Goal: Task Accomplishment & Management: Manage account settings

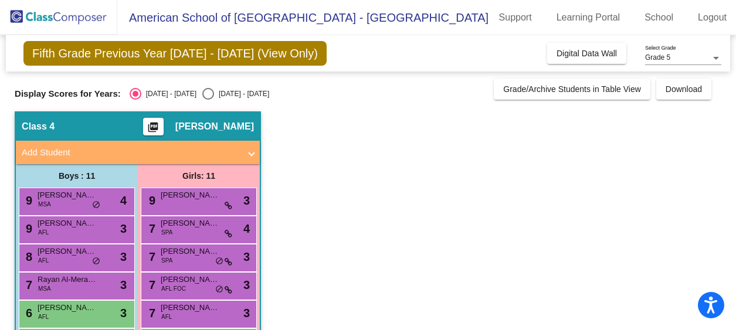
scroll to position [71, 0]
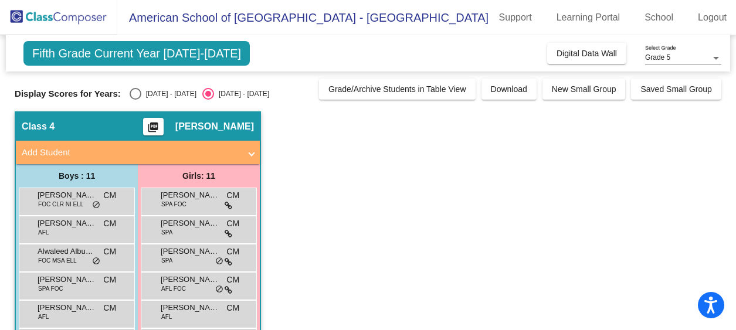
click at [130, 92] on div "Select an option" at bounding box center [136, 94] width 12 height 12
click at [135, 100] on input "[DATE] - [DATE]" at bounding box center [135, 100] width 1 height 1
radio input "true"
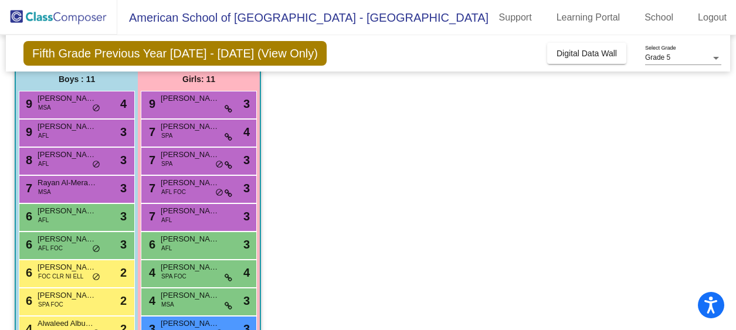
scroll to position [186, 0]
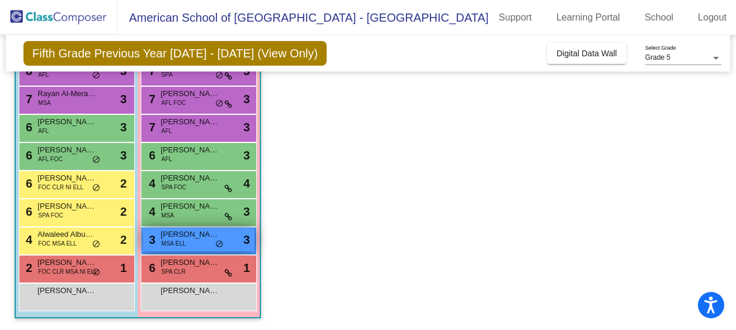
click at [202, 241] on div "3 [PERSON_NAME] MSA ELL lock do_not_disturb_alt 3" at bounding box center [198, 239] width 112 height 24
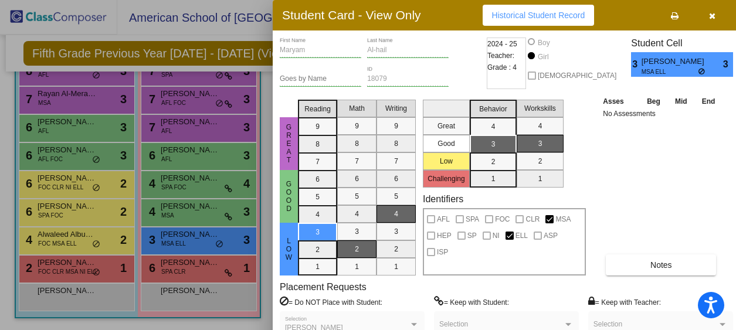
click at [709, 16] on icon "button" at bounding box center [712, 16] width 6 height 8
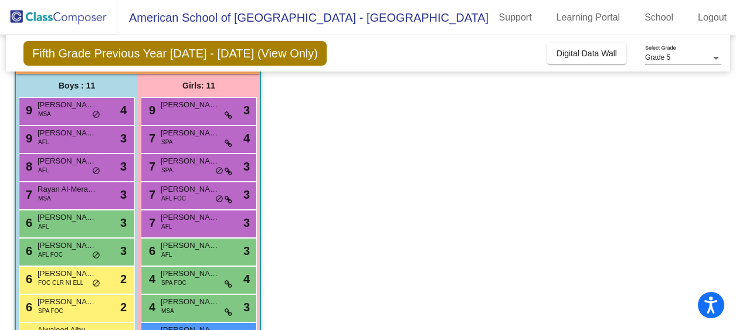
scroll to position [0, 0]
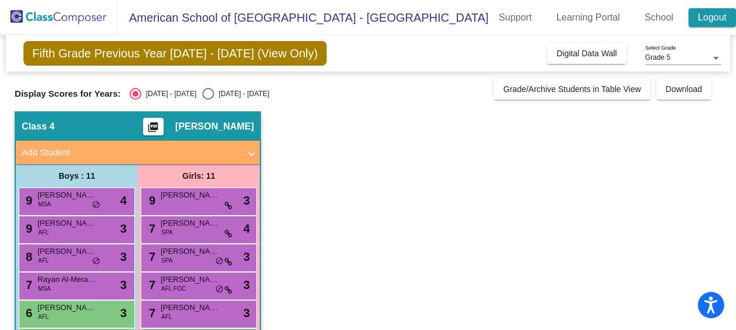
click at [705, 15] on link "Logout" at bounding box center [711, 17] width 47 height 19
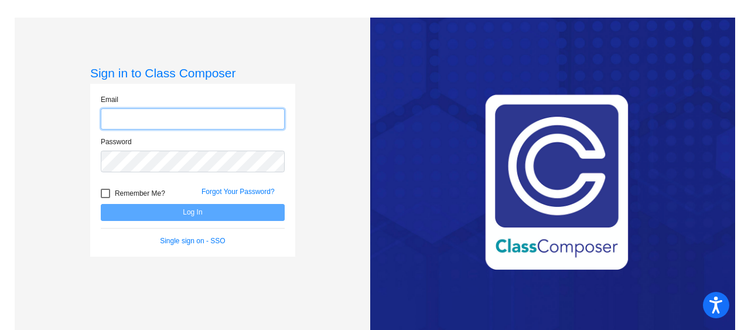
type input "[EMAIL_ADDRESS][DOMAIN_NAME]"
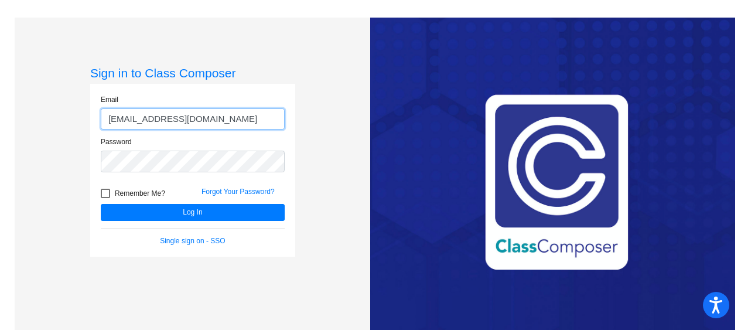
click at [202, 120] on input "[EMAIL_ADDRESS][DOMAIN_NAME]" at bounding box center [193, 119] width 184 height 22
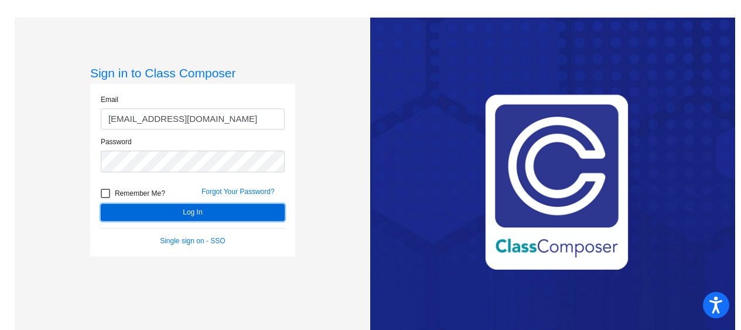
click at [222, 213] on button "Log In" at bounding box center [193, 212] width 184 height 17
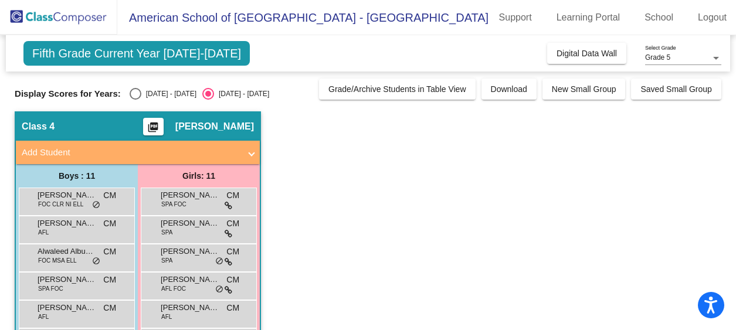
click at [134, 97] on div "Select an option" at bounding box center [136, 94] width 12 height 12
click at [135, 100] on input "[DATE] - [DATE]" at bounding box center [135, 100] width 1 height 1
radio input "true"
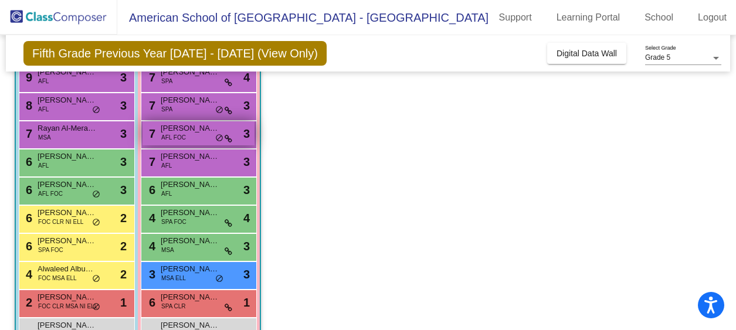
scroll to position [161, 0]
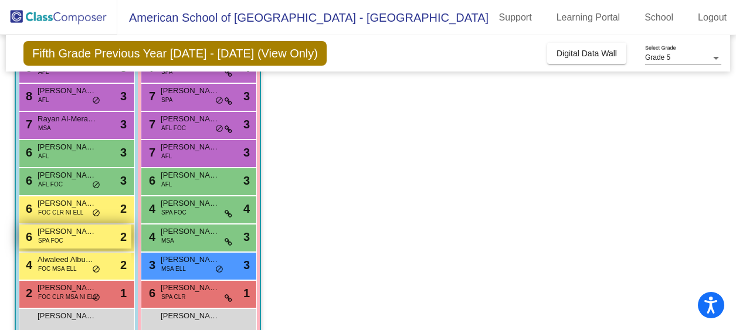
click at [47, 233] on span "[PERSON_NAME]" at bounding box center [67, 232] width 59 height 12
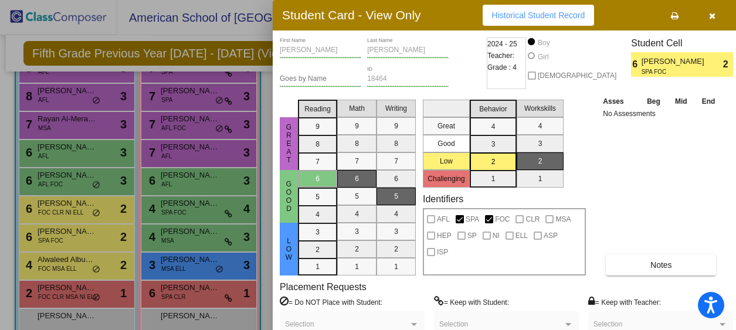
scroll to position [0, 0]
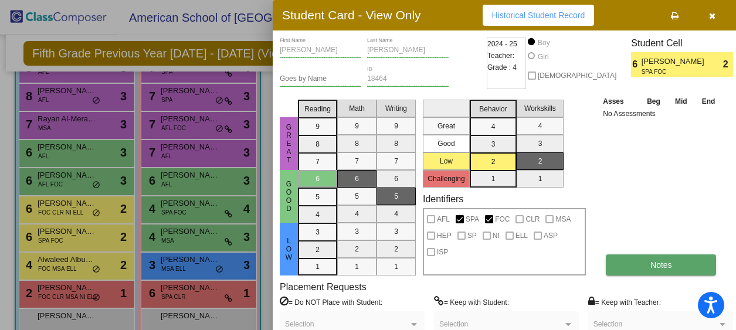
click at [651, 268] on span "Notes" at bounding box center [661, 264] width 22 height 9
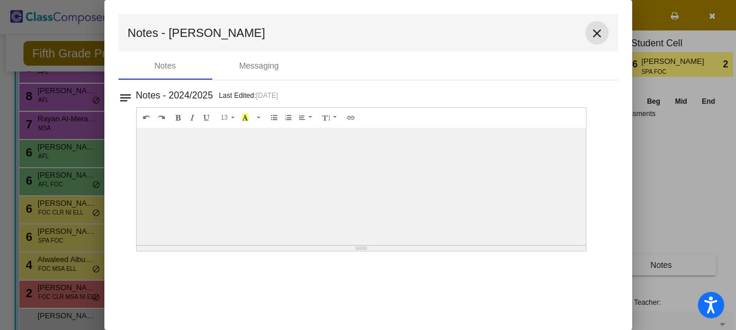
click at [596, 35] on mat-icon "close" at bounding box center [597, 33] width 14 height 14
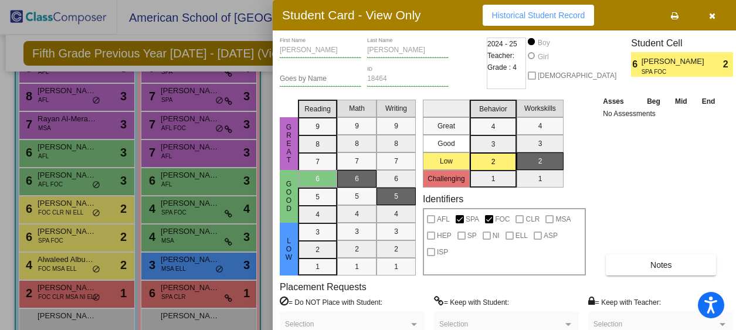
click at [709, 15] on icon "button" at bounding box center [712, 16] width 6 height 8
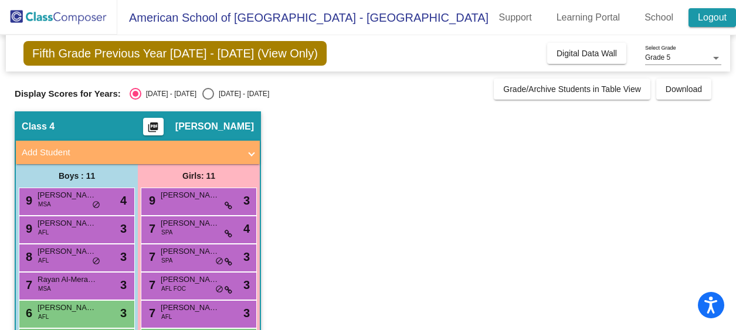
click at [722, 15] on link "Logout" at bounding box center [711, 17] width 47 height 19
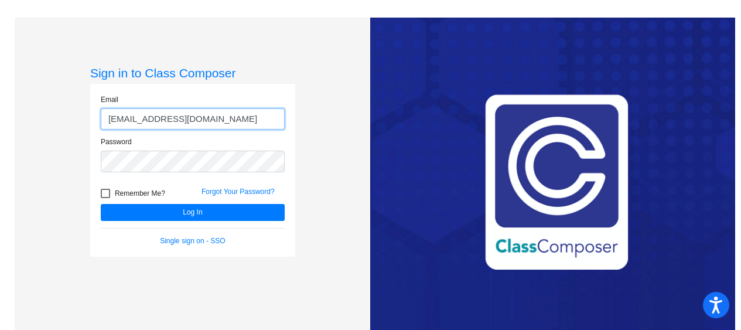
click at [222, 116] on input "[EMAIL_ADDRESS][DOMAIN_NAME]" at bounding box center [193, 119] width 184 height 22
type input "[PERSON_NAME][EMAIL_ADDRESS][PERSON_NAME][DOMAIN_NAME]"
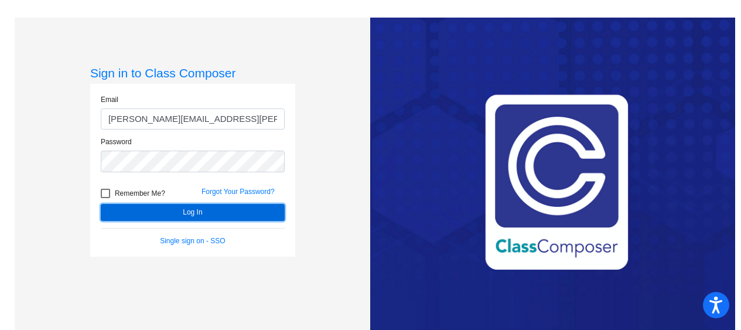
click at [223, 211] on button "Log In" at bounding box center [193, 212] width 184 height 17
